Goal: Check status: Check status

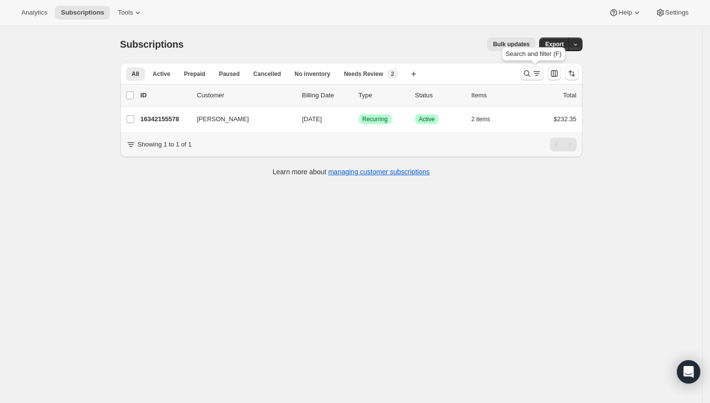
click at [530, 73] on icon "Search and filter results" at bounding box center [527, 74] width 10 height 10
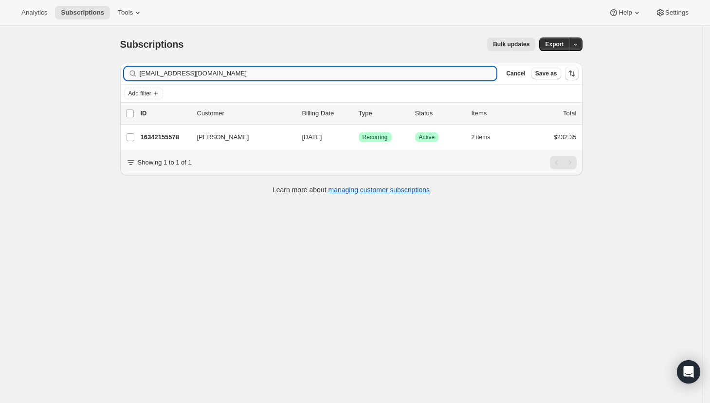
click at [460, 73] on input "[EMAIL_ADDRESS][DOMAIN_NAME]" at bounding box center [318, 74] width 357 height 14
type input "[EMAIL_ADDRESS][DOMAIN_NAME]"
click at [511, 195] on div "Learn more about managing customer subscriptions" at bounding box center [351, 190] width 443 height 10
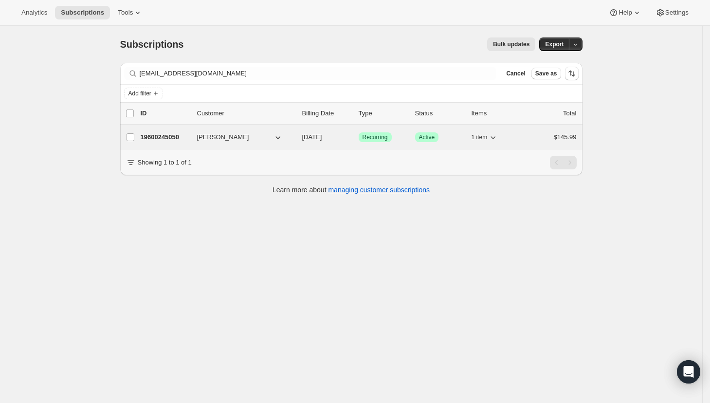
click at [166, 139] on p "19600245050" at bounding box center [165, 137] width 49 height 10
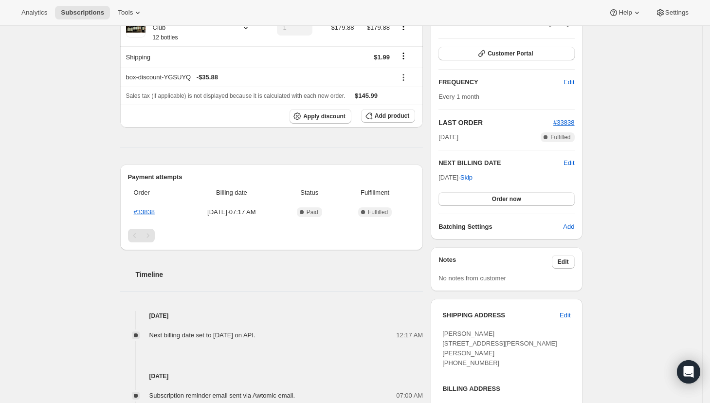
scroll to position [123, 0]
